Goal: Task Accomplishment & Management: Use online tool/utility

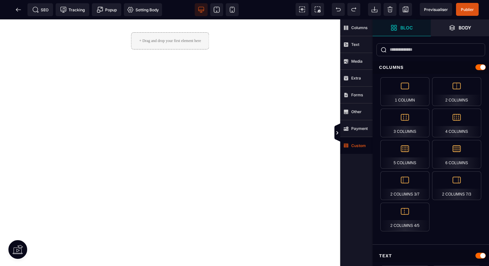
click at [362, 146] on strong "Custom" at bounding box center [358, 145] width 15 height 5
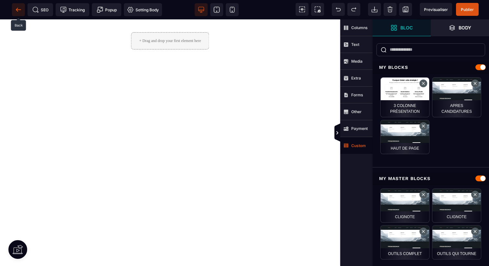
click at [19, 5] on span at bounding box center [18, 9] width 13 height 13
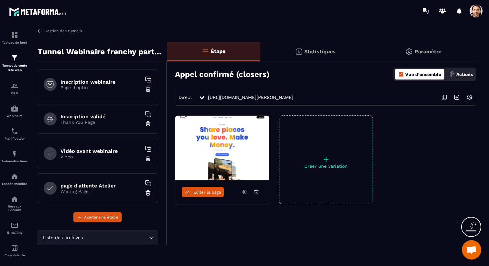
click at [91, 115] on h6 "Inscription validé" at bounding box center [100, 116] width 81 height 6
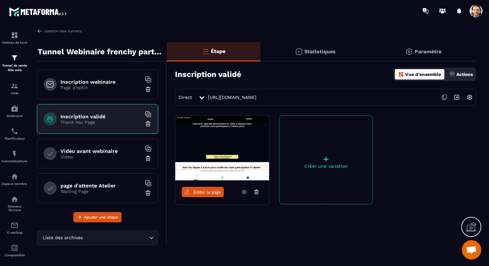
click at [214, 190] on span "Éditer la page" at bounding box center [207, 192] width 28 height 5
